Goal: Task Accomplishment & Management: Manage account settings

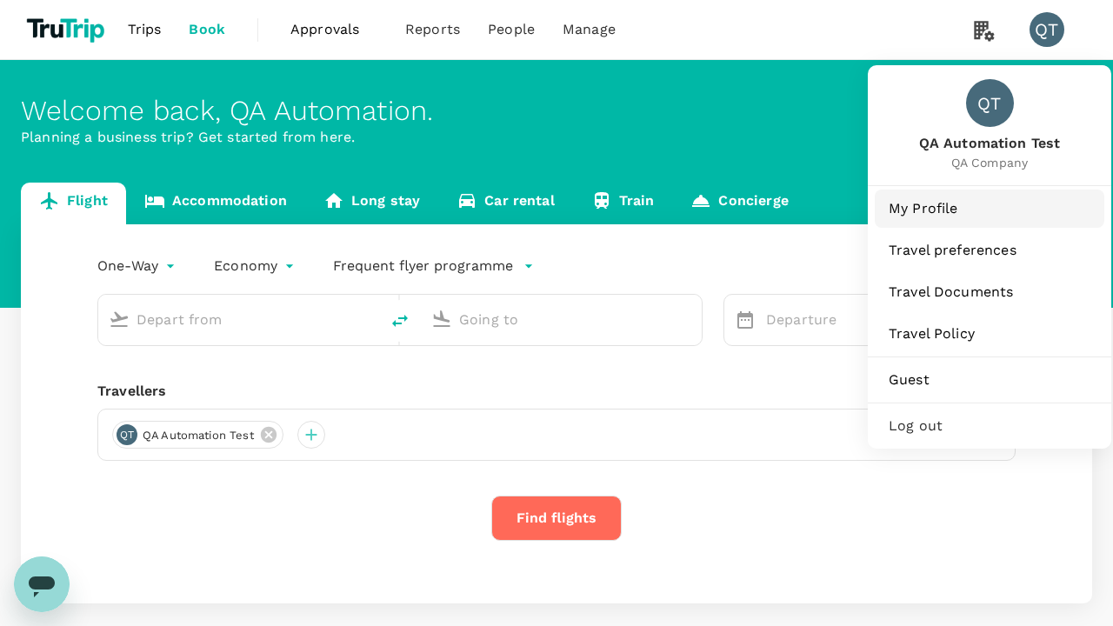
click at [990, 208] on span "My Profile" at bounding box center [990, 208] width 202 height 21
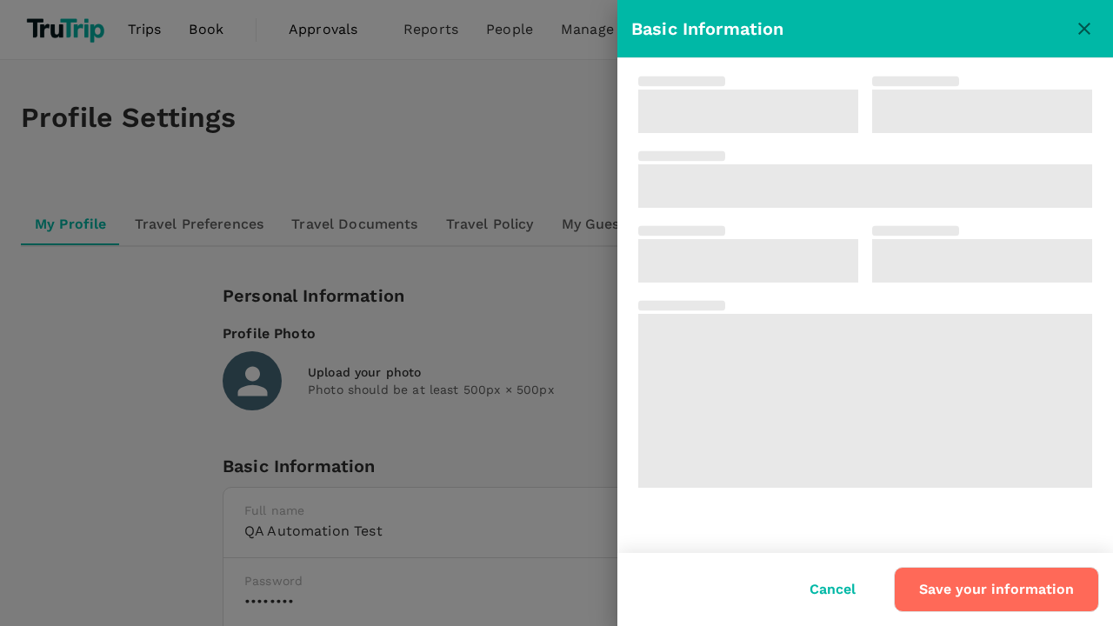
type input "QA Automation"
type input "Test"
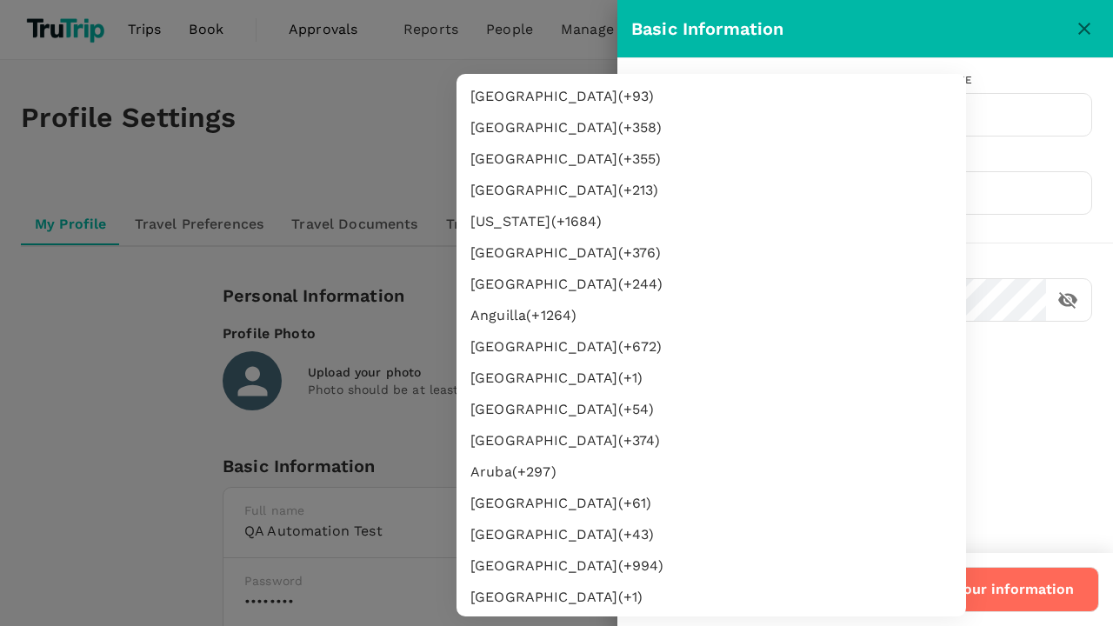
type input "62"
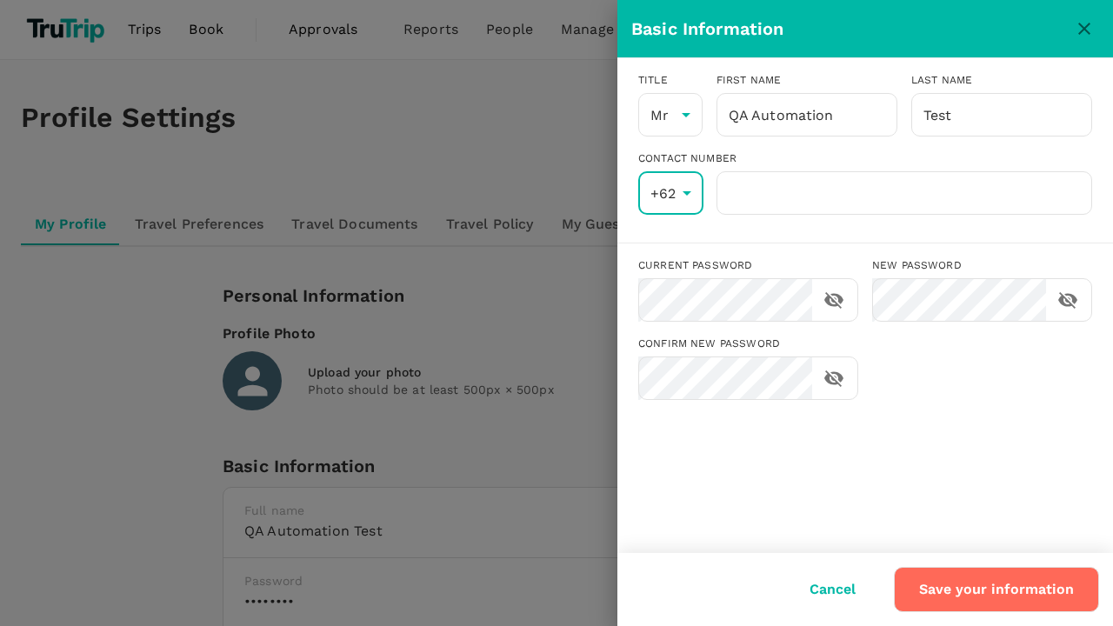
scroll to position [3200, 0]
click at [903, 193] on input "number" at bounding box center [905, 192] width 376 height 43
type input "8888888888"
click at [998, 590] on button "Save your information" at bounding box center [996, 589] width 205 height 45
